Goal: Task Accomplishment & Management: Manage account settings

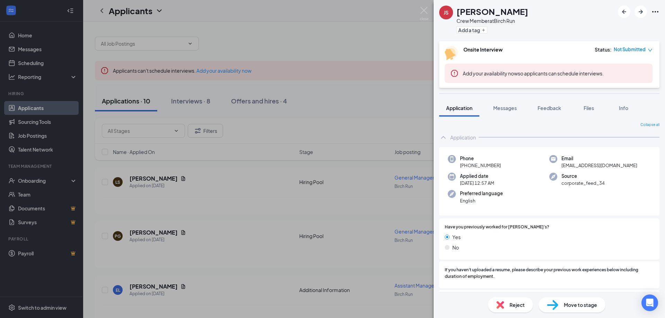
drag, startPoint x: 562, startPoint y: 122, endPoint x: 571, endPoint y: 131, distance: 12.8
click at [571, 132] on div "Application" at bounding box center [549, 138] width 220 height 14
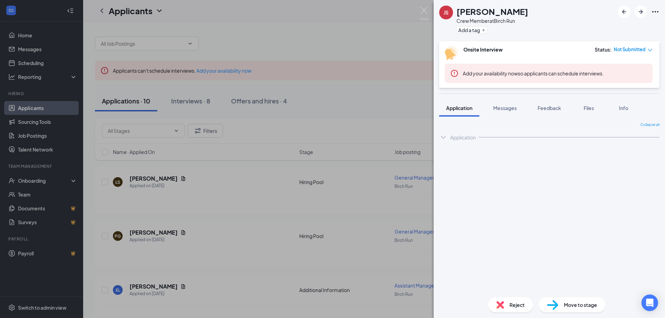
click at [445, 136] on icon "ChevronDown" at bounding box center [443, 137] width 8 height 8
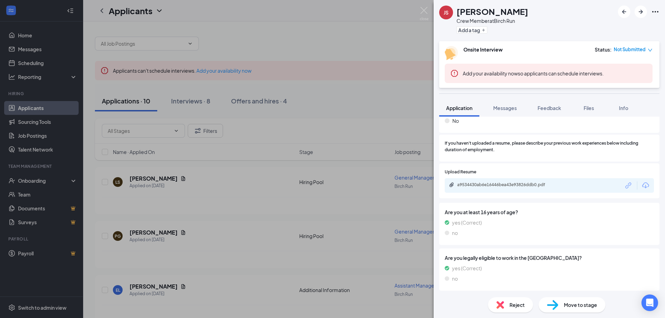
scroll to position [127, 0]
click at [502, 187] on div "a9534430ab6e16446bea43e93826ddb0.pdf" at bounding box center [505, 184] width 97 height 6
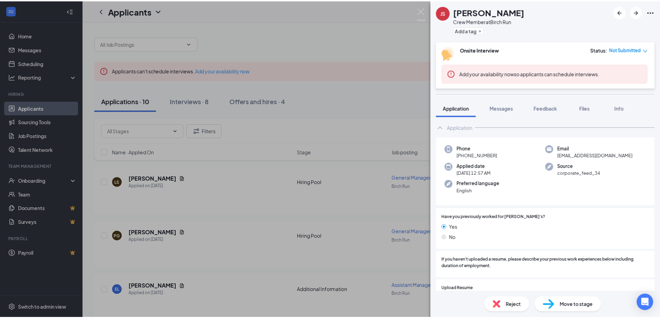
scroll to position [0, 0]
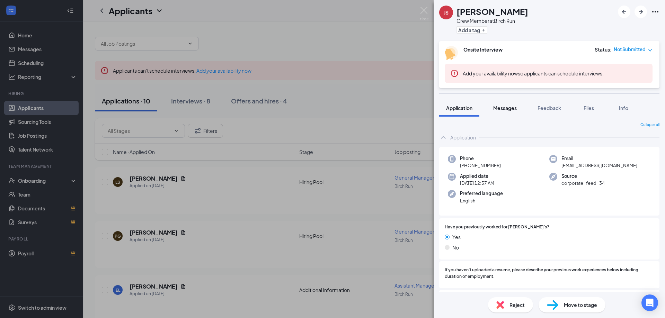
click at [510, 113] on button "Messages" at bounding box center [504, 107] width 37 height 17
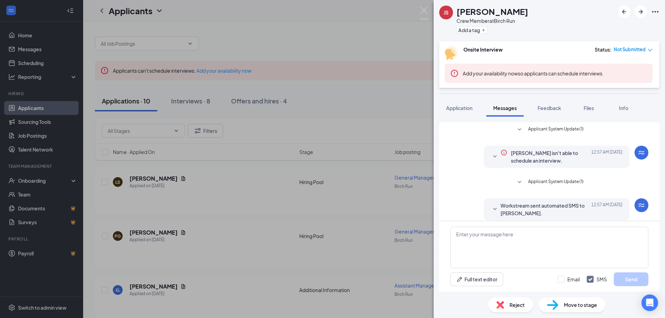
click at [431, 10] on div "JS [PERSON_NAME] Crew Member at Birch Run Add a tag Onsite Interview Status : N…" at bounding box center [332, 159] width 665 height 318
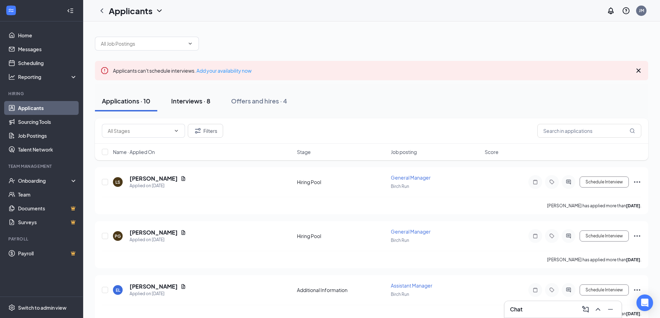
click at [203, 103] on div "Interviews · 8" at bounding box center [190, 101] width 39 height 9
